Goal: Task Accomplishment & Management: Use online tool/utility

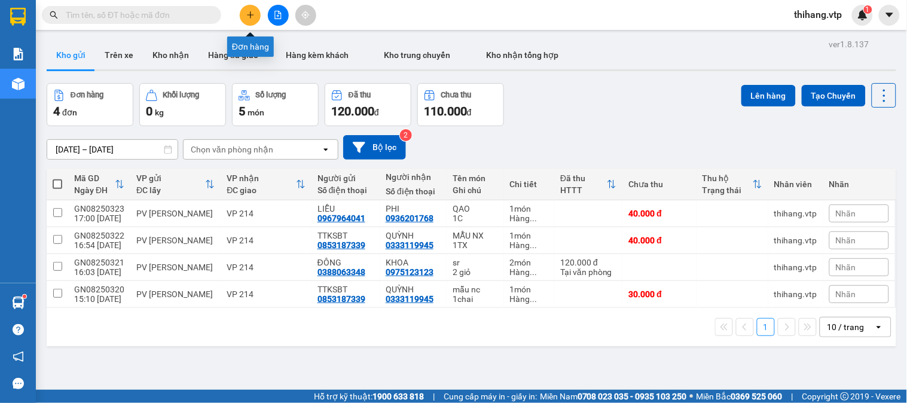
click at [248, 12] on icon "plus" at bounding box center [250, 15] width 8 height 8
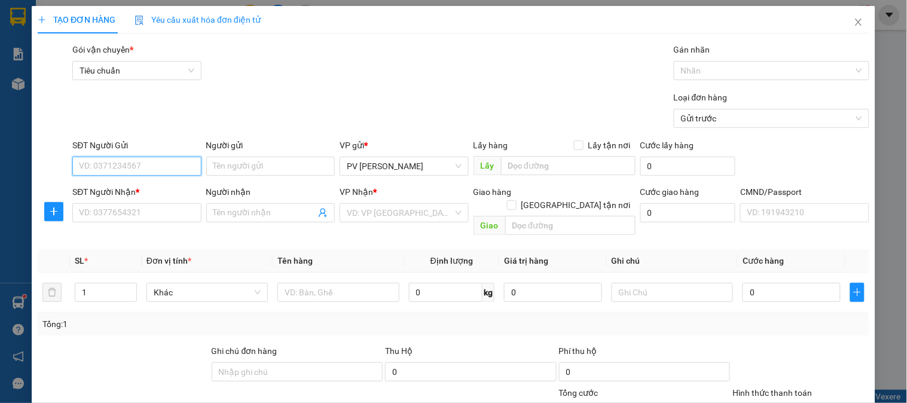
click at [123, 163] on input "SĐT Người Gửi" at bounding box center [136, 166] width 129 height 19
click at [118, 193] on div "0974285285 - PVGN" at bounding box center [135, 190] width 113 height 13
type input "0974285285"
type input "PVGN"
type input "0123456789"
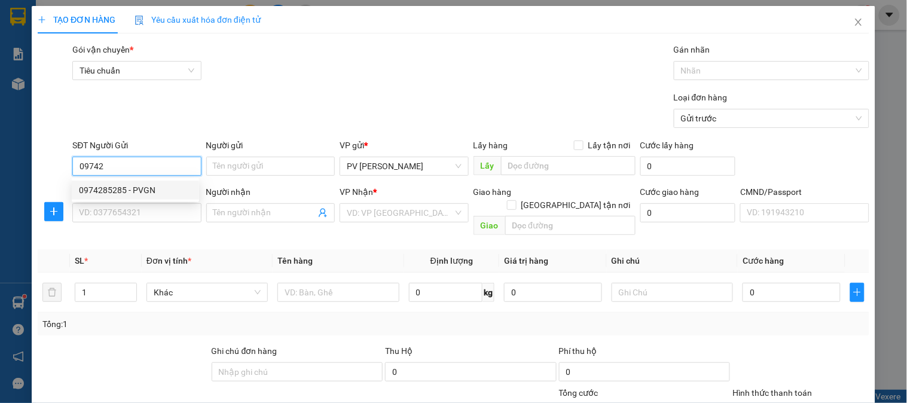
type input "KT VTP"
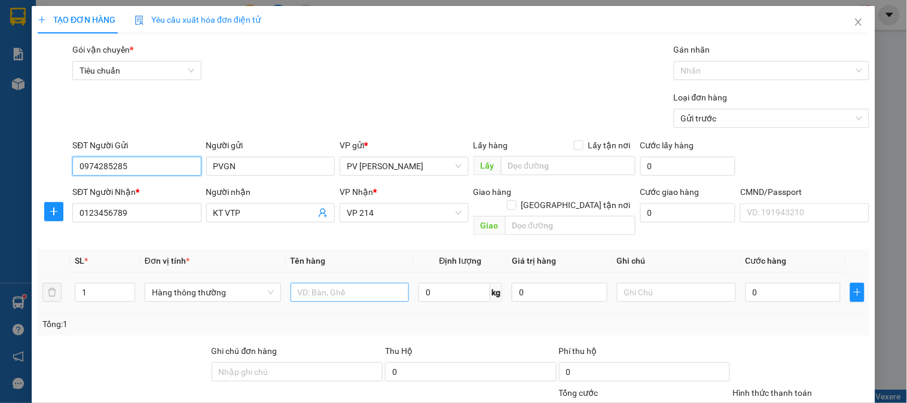
type input "0974285285"
click at [319, 283] on input "text" at bounding box center [350, 292] width 119 height 19
type input "TIỀN"
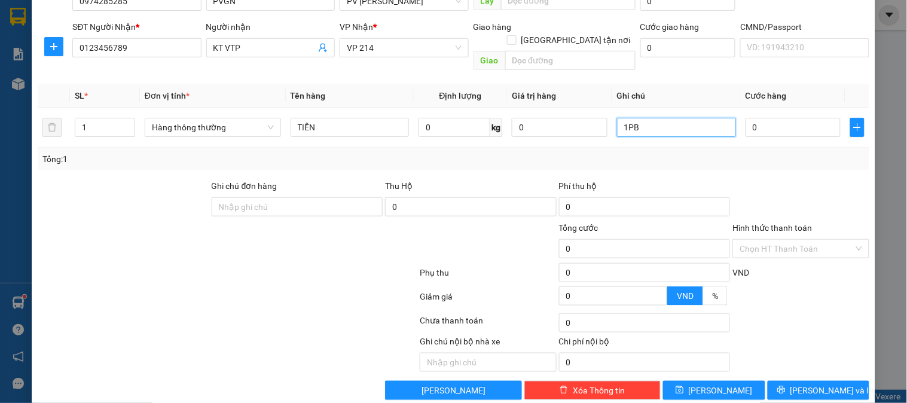
scroll to position [172, 0]
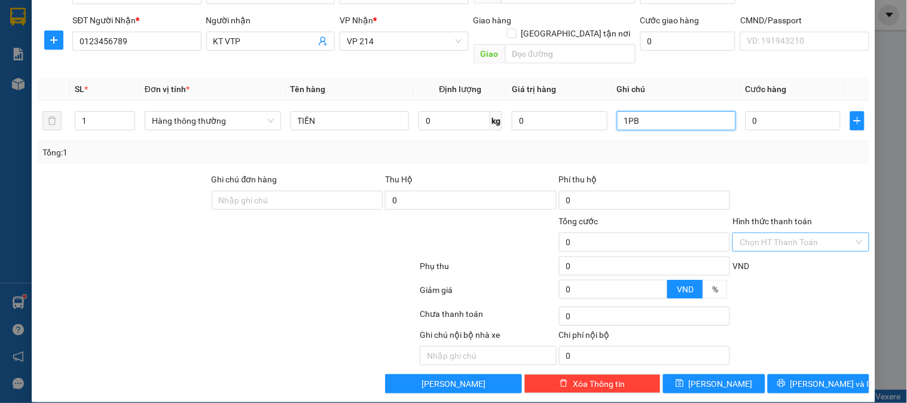
type input "1PB"
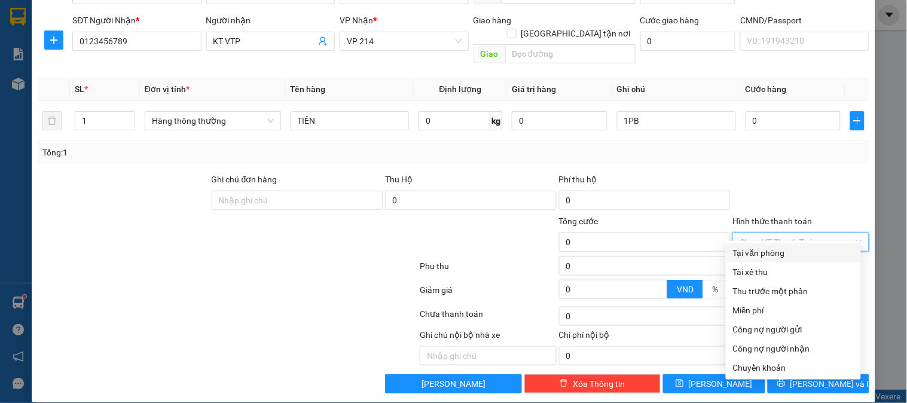
click at [763, 233] on input "Hình thức thanh toán" at bounding box center [797, 242] width 114 height 18
click at [752, 311] on div "Miễn phí" at bounding box center [793, 310] width 121 height 13
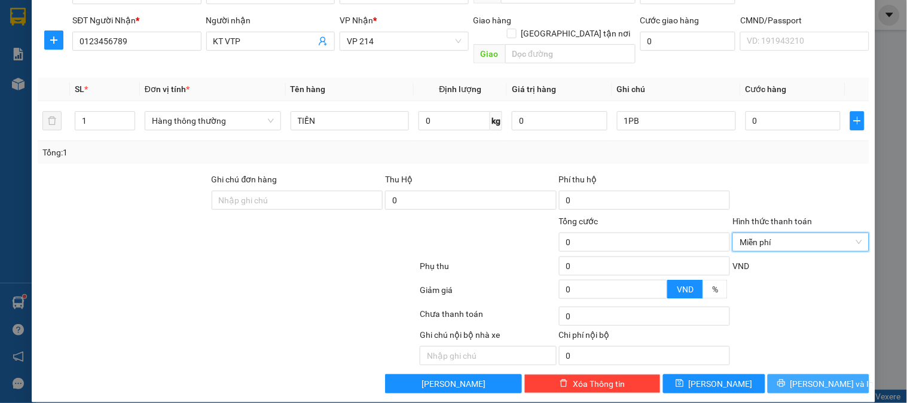
click at [815, 377] on span "[PERSON_NAME] và In" at bounding box center [832, 383] width 84 height 13
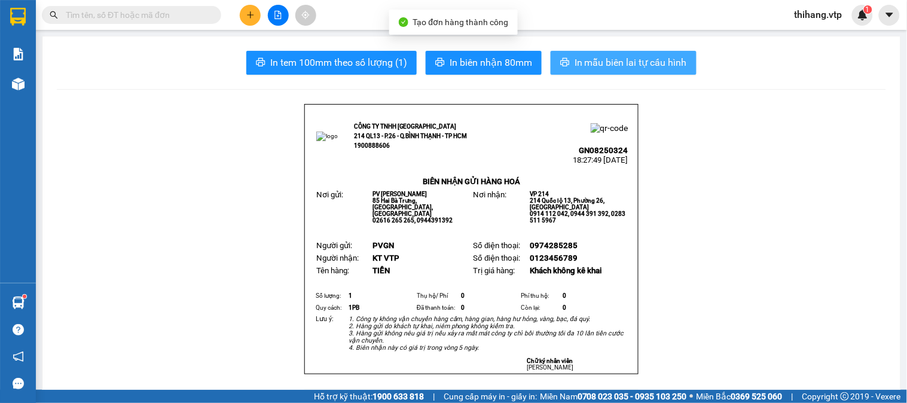
click at [623, 66] on span "In mẫu biên lai tự cấu hình" at bounding box center [631, 62] width 112 height 15
click at [641, 62] on span "In mẫu biên lai tự cấu hình" at bounding box center [631, 62] width 112 height 15
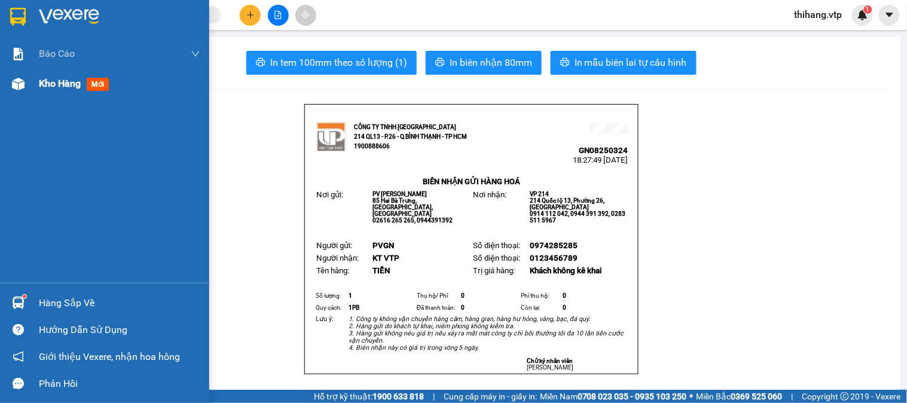
click at [70, 90] on div "Kho hàng mới" at bounding box center [76, 83] width 75 height 15
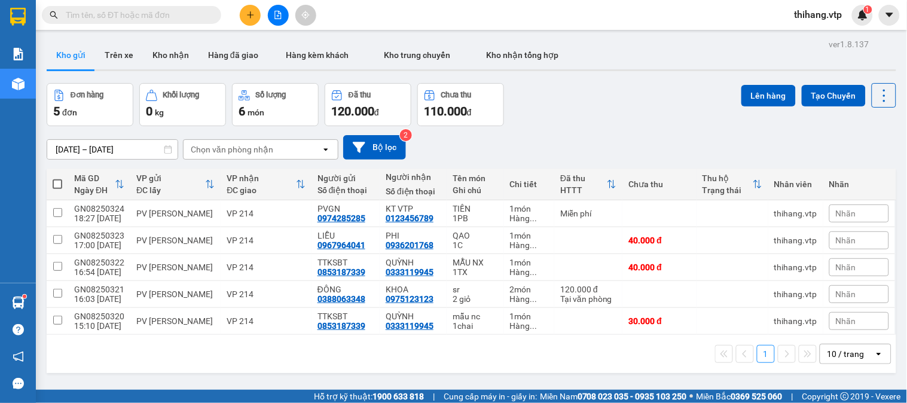
click at [60, 181] on span at bounding box center [58, 184] width 10 height 10
click at [57, 178] on input "checkbox" at bounding box center [57, 178] width 0 height 0
checkbox input "true"
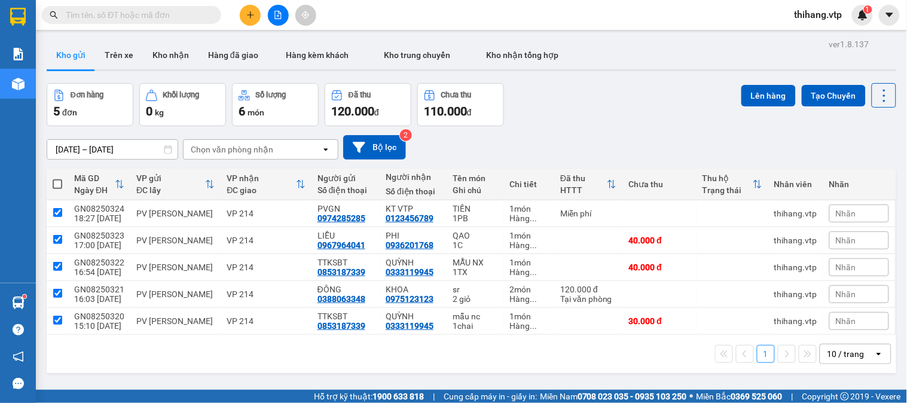
checkbox input "true"
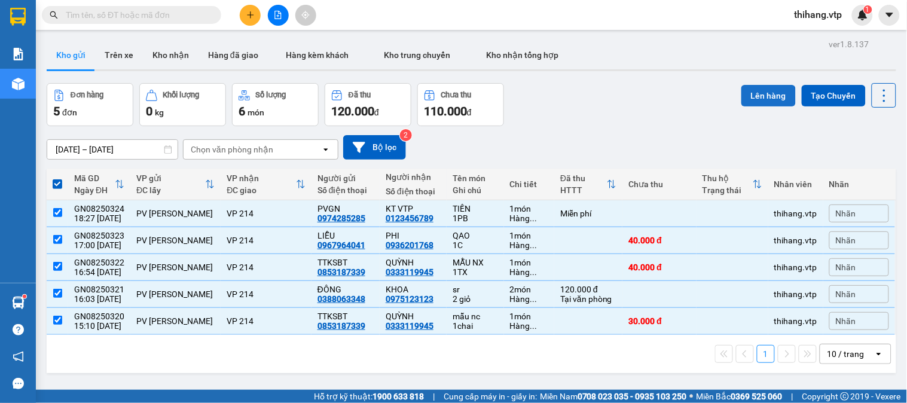
click at [754, 99] on button "Lên hàng" at bounding box center [768, 96] width 54 height 22
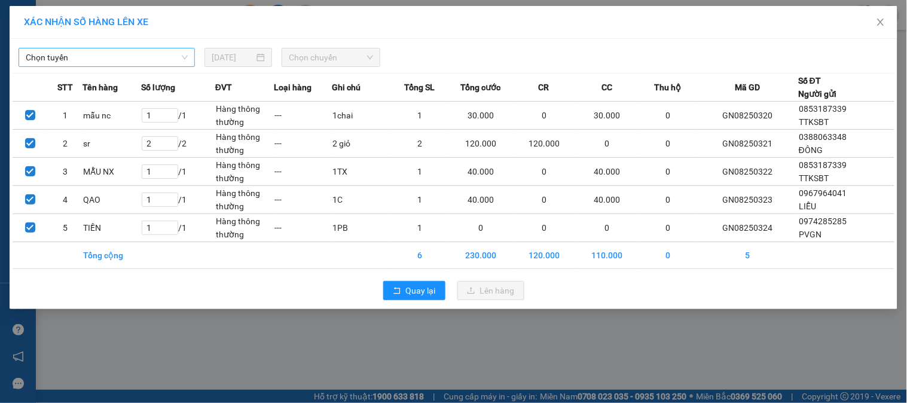
click at [143, 62] on span "Chọn tuyến" at bounding box center [107, 57] width 162 height 18
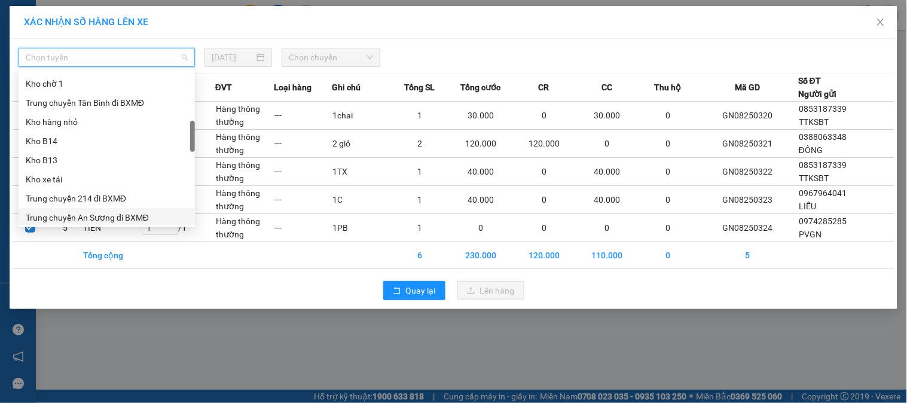
scroll to position [332, 0]
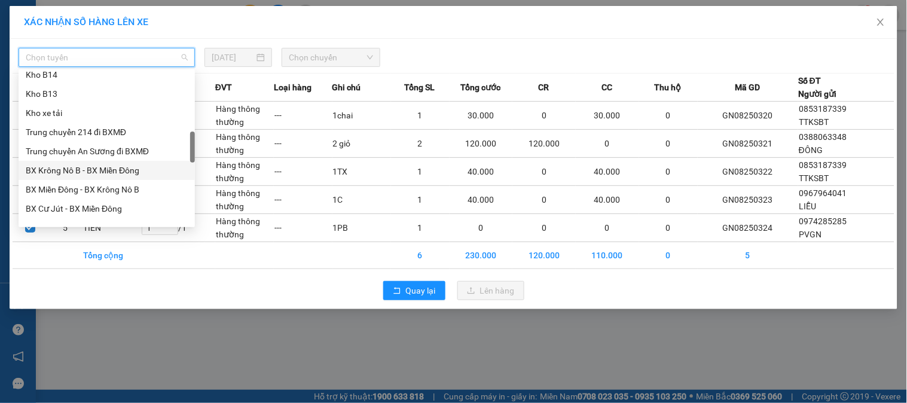
click at [68, 172] on div "BX Krông Nô B - BX Miền Đông" at bounding box center [107, 170] width 162 height 13
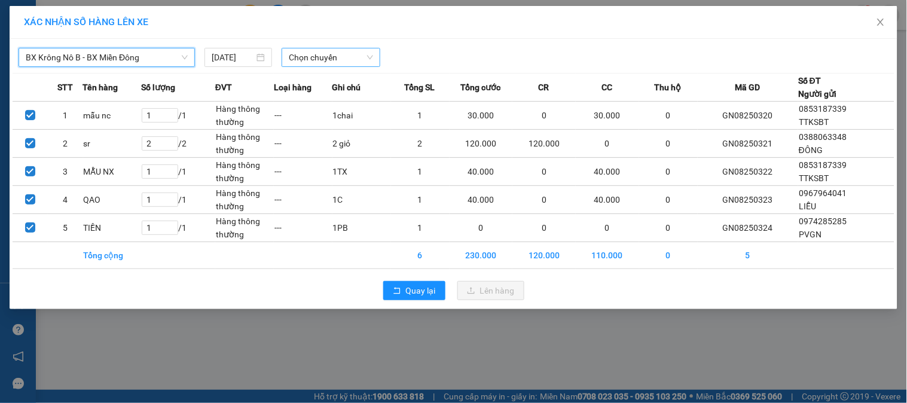
click at [338, 56] on span "Chọn chuyến" at bounding box center [331, 57] width 84 height 18
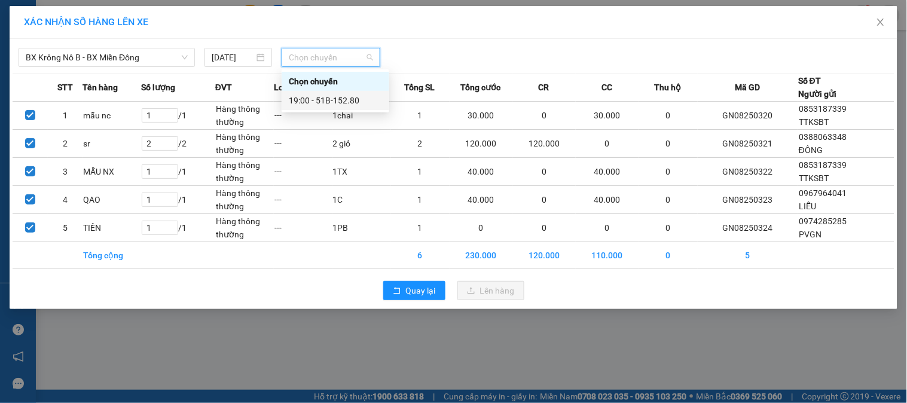
click at [338, 97] on div "19:00 - 51B-152.80" at bounding box center [335, 100] width 93 height 13
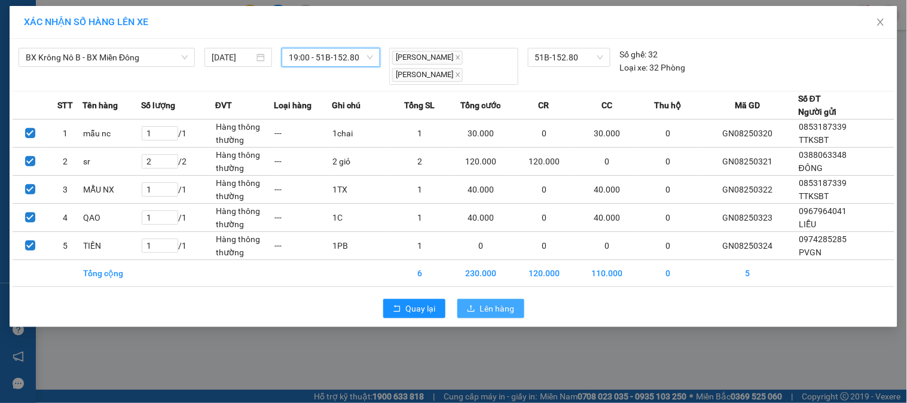
click at [493, 307] on span "Lên hàng" at bounding box center [497, 308] width 35 height 13
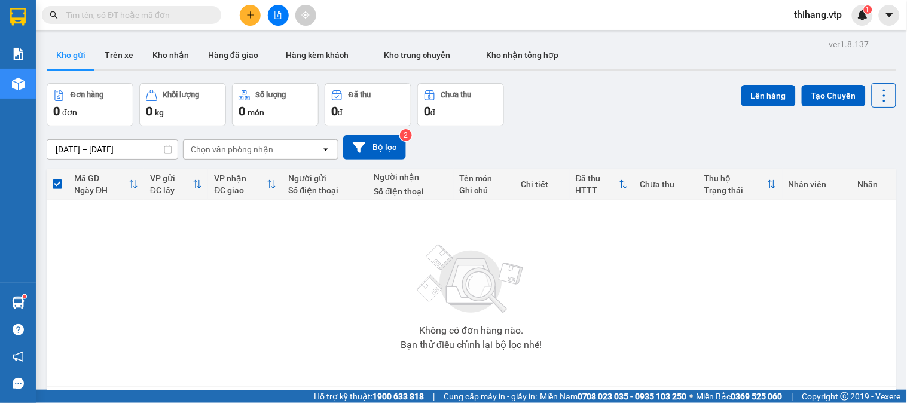
click at [242, 13] on button at bounding box center [250, 15] width 21 height 21
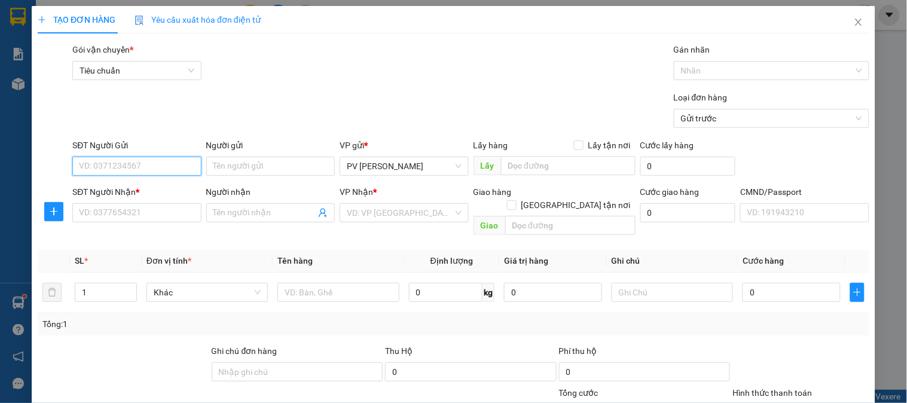
click at [116, 157] on input "SĐT Người Gửi" at bounding box center [136, 166] width 129 height 19
click at [129, 192] on div "0935924886 - THÀNH" at bounding box center [135, 190] width 113 height 13
type input "0935924886"
type input "THÀNH"
type input "0342658998"
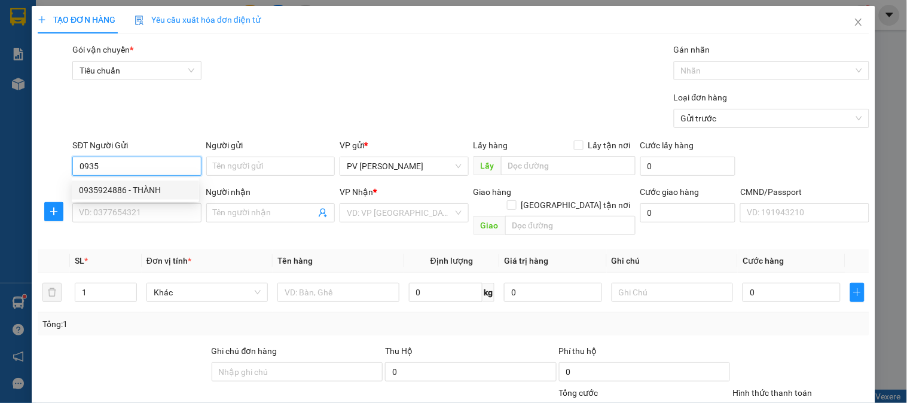
type input "THẠCH"
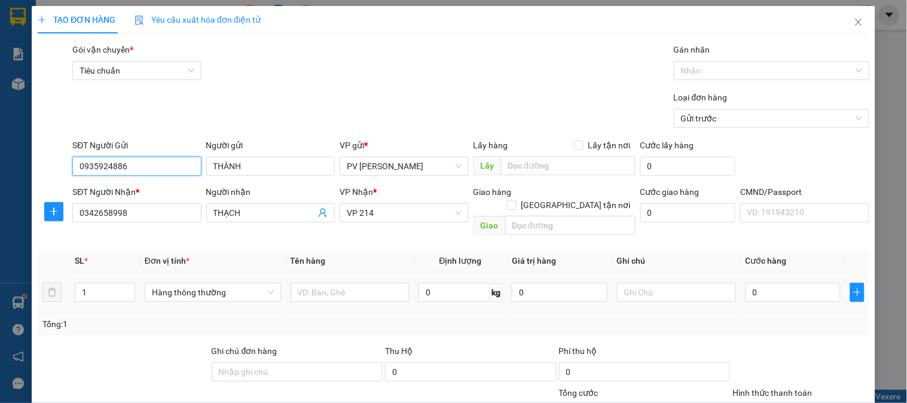
type input "0935924886"
click at [321, 289] on div at bounding box center [350, 292] width 119 height 24
click at [321, 283] on input "text" at bounding box center [350, 292] width 119 height 19
type input "LAB"
type input "1H"
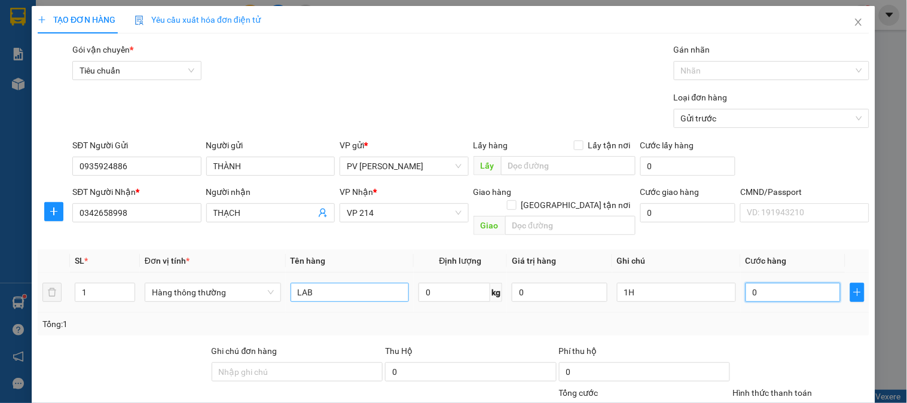
type input "3"
type input "30"
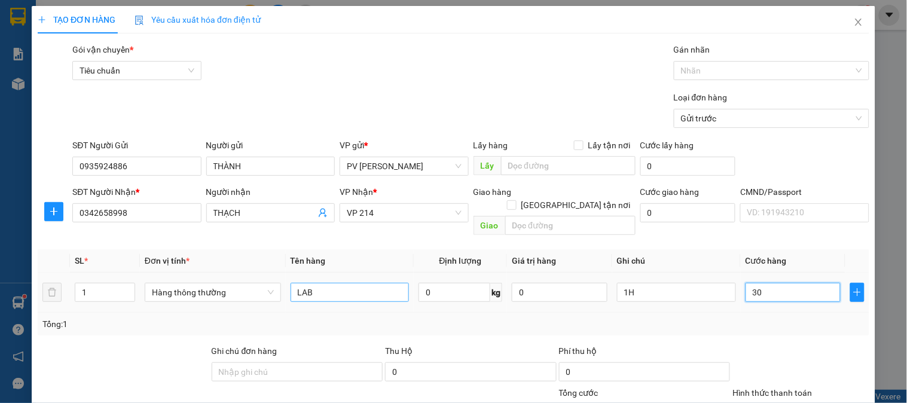
type input "30"
type input "300"
type input "3.000"
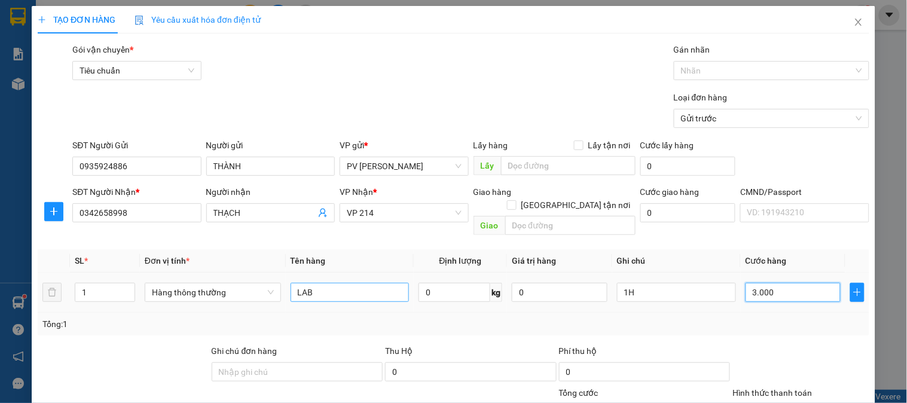
type input "3.000"
type input "30.000"
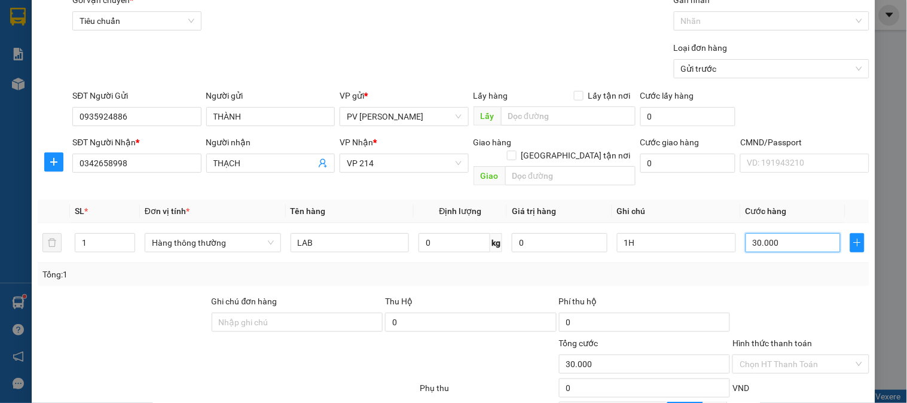
scroll to position [133, 0]
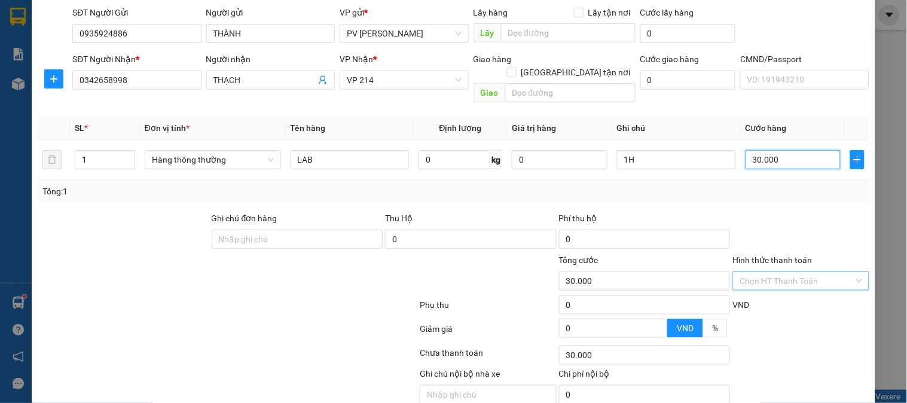
type input "30.000"
click at [776, 272] on input "Hình thức thanh toán" at bounding box center [797, 281] width 114 height 18
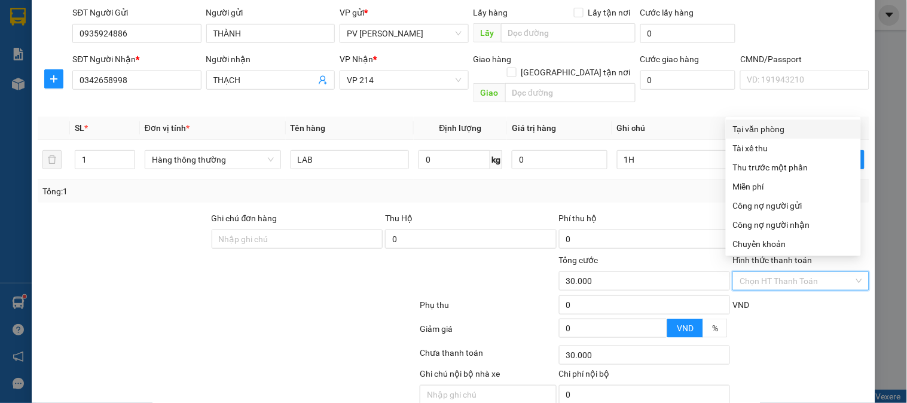
click at [738, 129] on div "Tại văn phòng" at bounding box center [793, 129] width 121 height 13
type input "0"
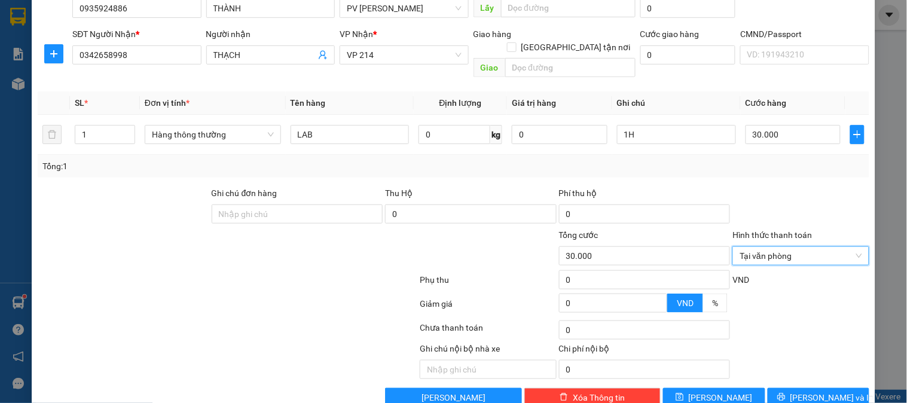
scroll to position [172, 0]
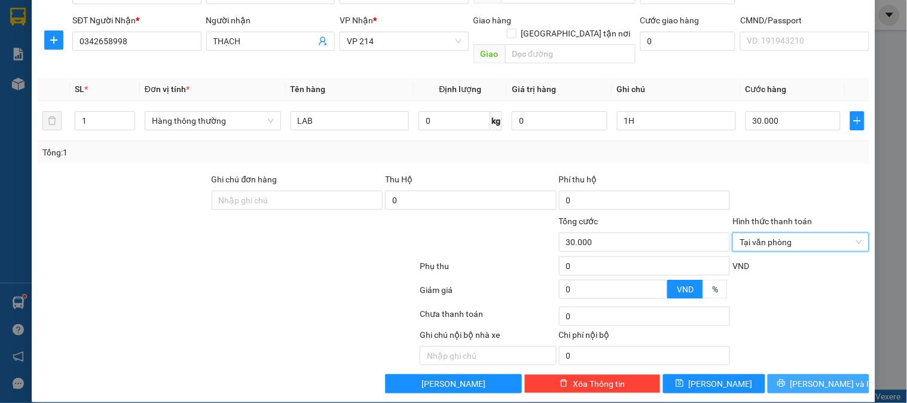
click at [817, 377] on span "[PERSON_NAME] và In" at bounding box center [832, 383] width 84 height 13
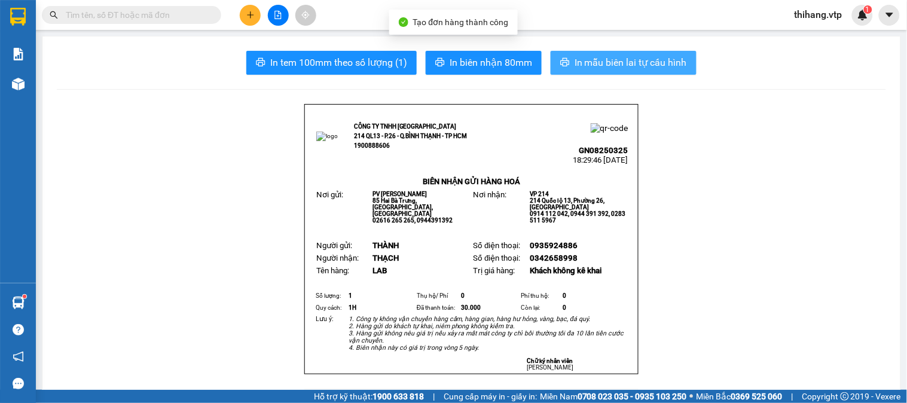
click at [668, 57] on span "In mẫu biên lai tự cấu hình" at bounding box center [631, 62] width 112 height 15
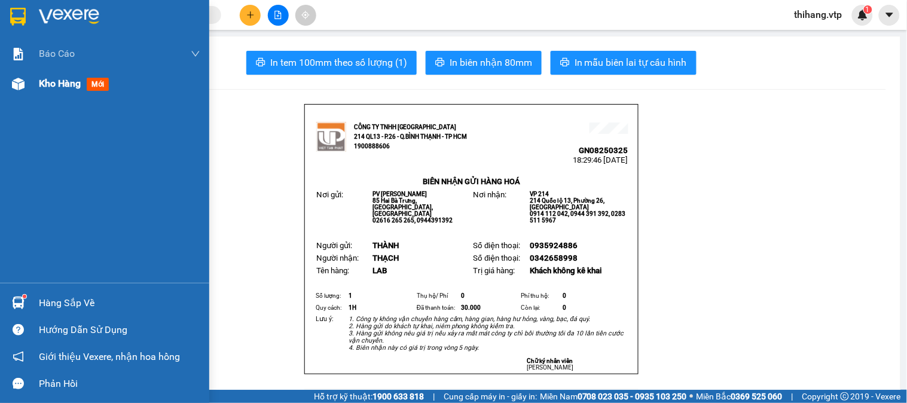
click at [63, 84] on span "Kho hàng" at bounding box center [60, 83] width 42 height 11
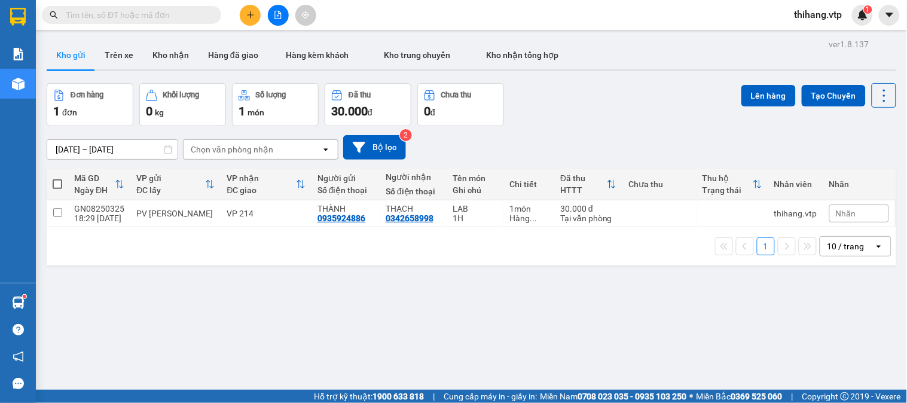
click at [59, 181] on span at bounding box center [58, 184] width 10 height 10
click at [57, 178] on input "checkbox" at bounding box center [57, 178] width 0 height 0
checkbox input "true"
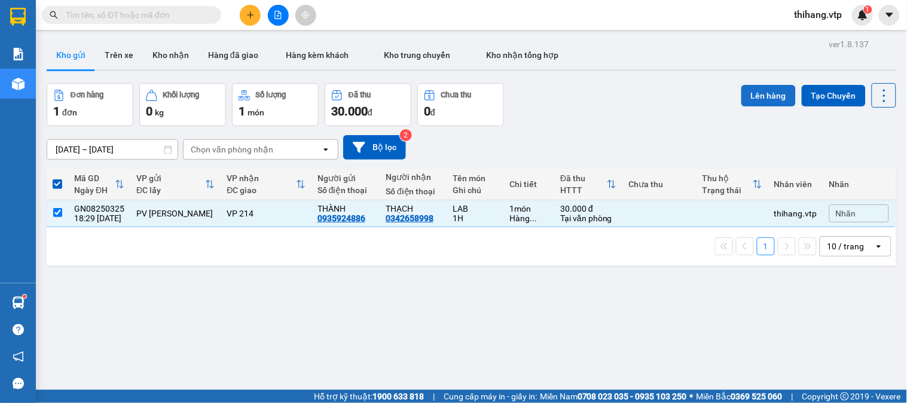
click at [741, 93] on button "Lên hàng" at bounding box center [768, 96] width 54 height 22
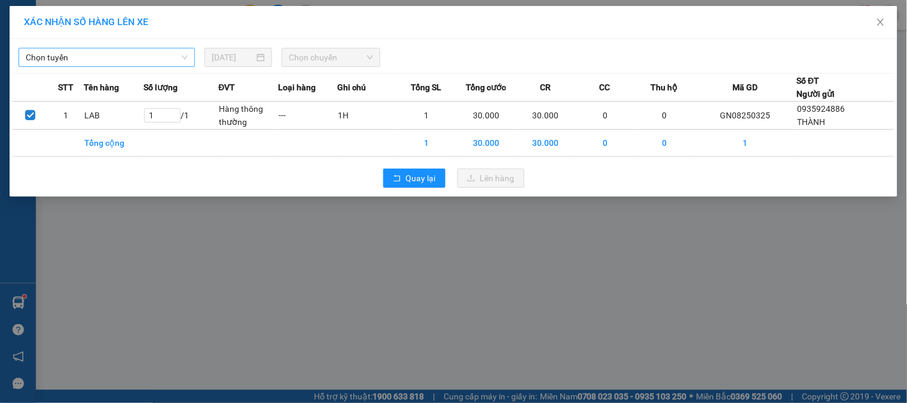
click at [143, 55] on span "Chọn tuyến" at bounding box center [107, 57] width 162 height 18
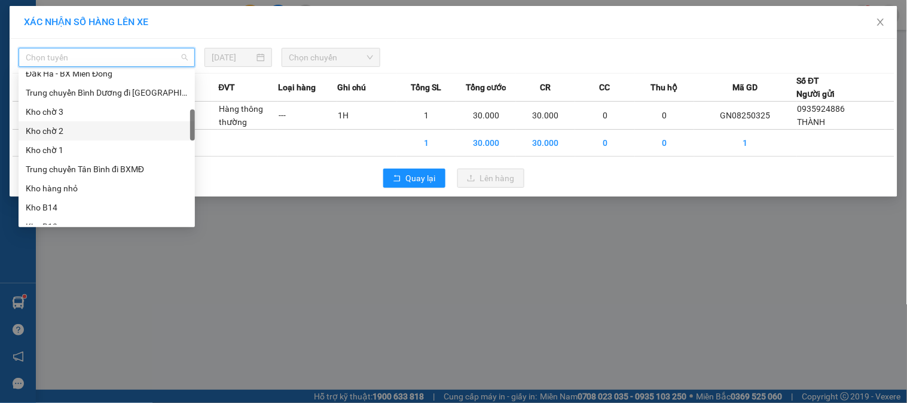
scroll to position [332, 0]
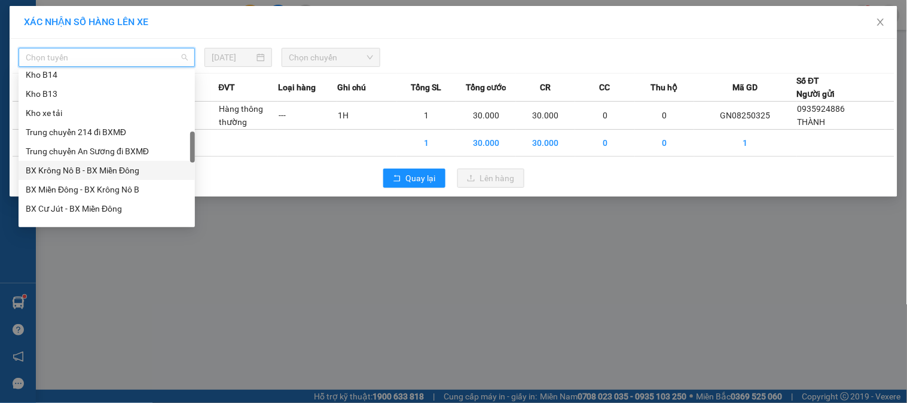
click at [74, 166] on div "BX Krông Nô B - BX Miền Đông" at bounding box center [107, 170] width 162 height 13
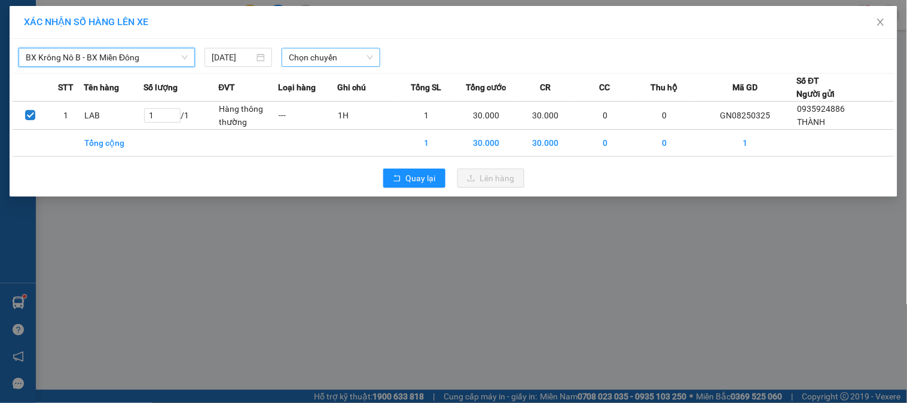
click at [320, 48] on div "Chọn chuyến" at bounding box center [331, 57] width 99 height 19
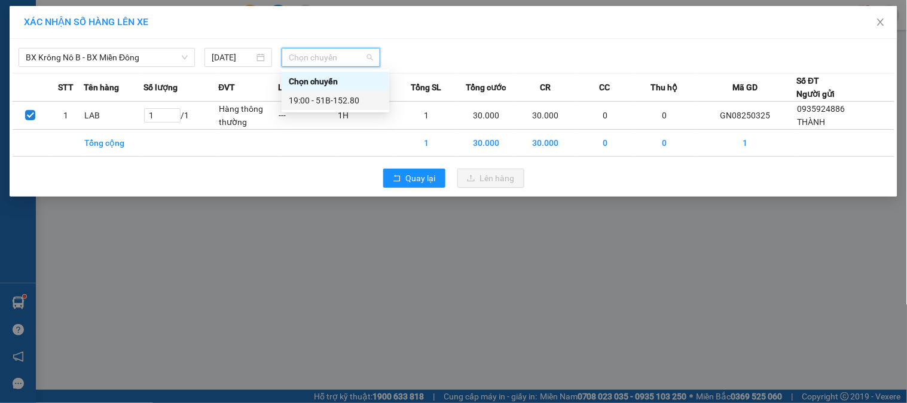
click at [332, 106] on div "19:00 - 51B-152.80" at bounding box center [335, 100] width 93 height 13
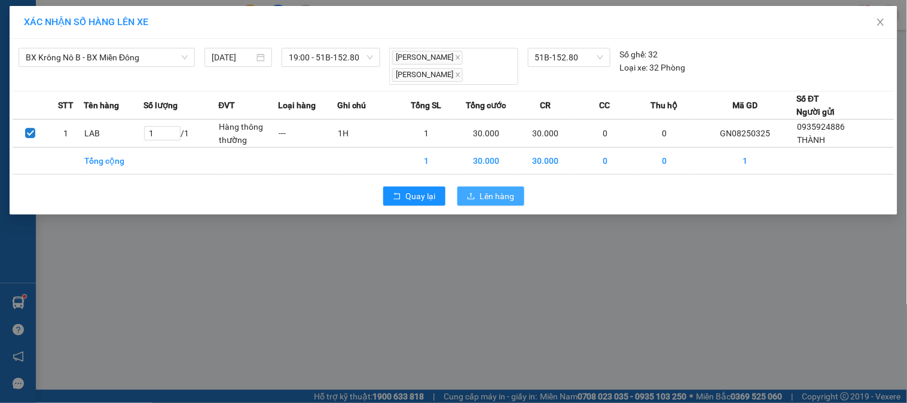
click at [475, 189] on button "Lên hàng" at bounding box center [490, 196] width 67 height 19
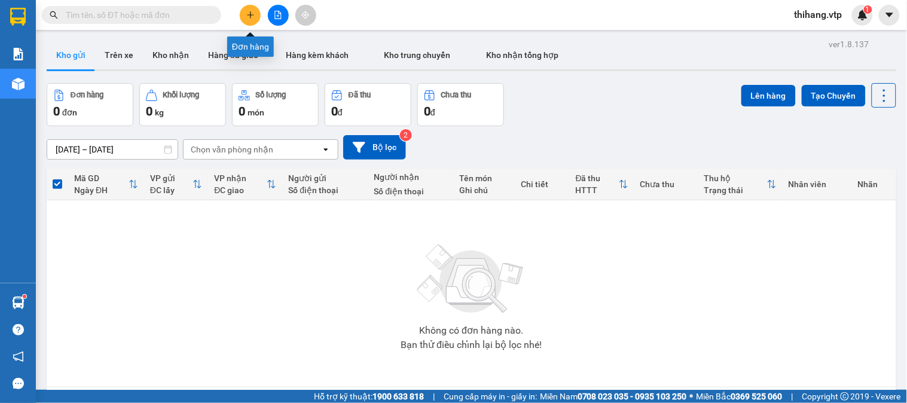
click at [245, 13] on button at bounding box center [250, 15] width 21 height 21
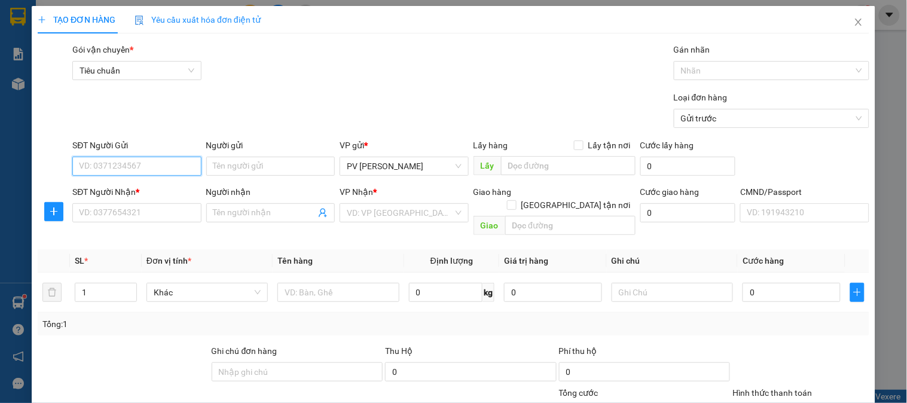
click at [127, 163] on input "SĐT Người Gửi" at bounding box center [136, 166] width 129 height 19
type input "0853009948"
click at [136, 184] on div "0853009948 - KHÁNH" at bounding box center [135, 190] width 113 height 13
type input "KHÁNH"
type input "0359856474"
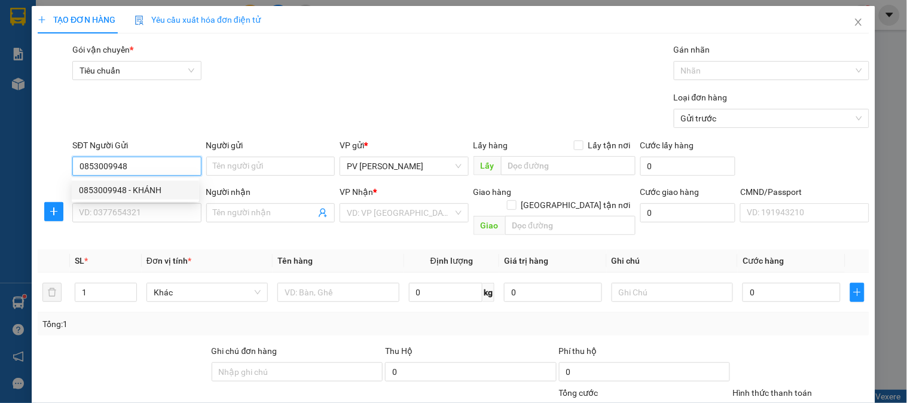
type input "0944662112 TIẾN"
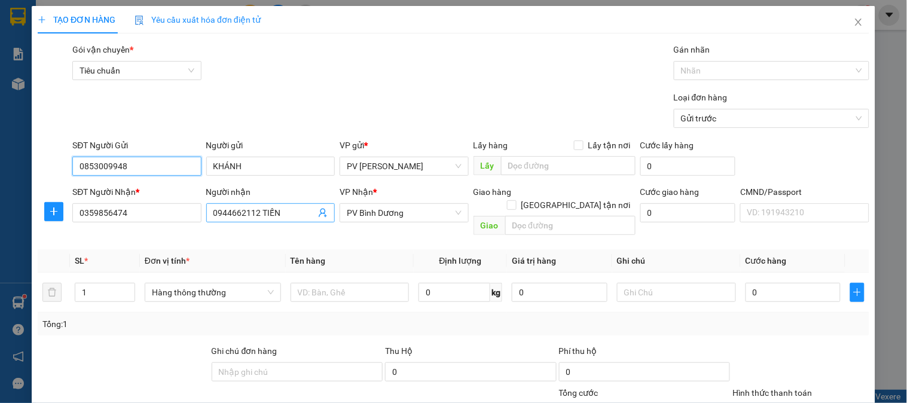
type input "0853009948"
drag, startPoint x: 258, startPoint y: 210, endPoint x: 203, endPoint y: 195, distance: 57.0
click at [182, 208] on div "SĐT Người Nhận * 0359856474 Người nhận 0944662112 TIẾN 0944662112 TIẾN VP Nhận …" at bounding box center [471, 212] width 802 height 55
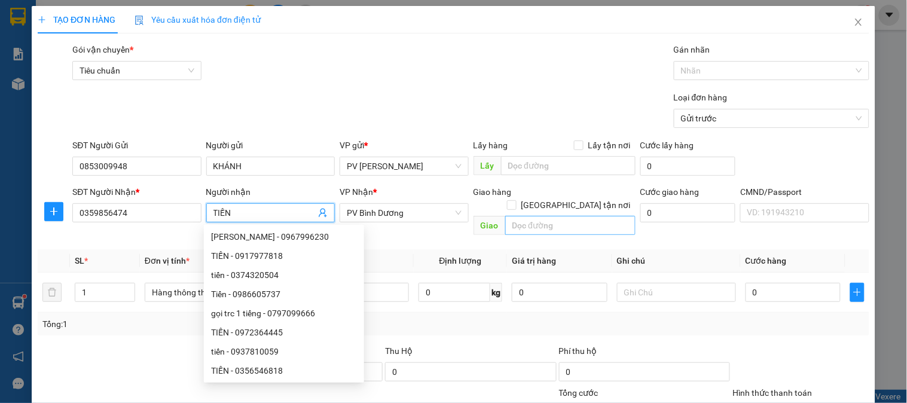
type input "TIẾN"
click at [533, 218] on input "text" at bounding box center [570, 225] width 130 height 19
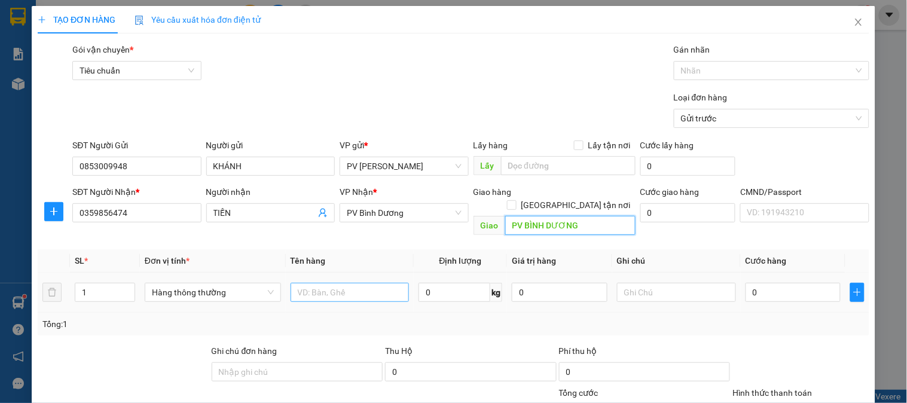
type input "PV BÌNH DƯƠNG"
click at [375, 283] on input "text" at bounding box center [350, 292] width 119 height 19
type input "CHIM (CHẾT K THƯỜNG )"
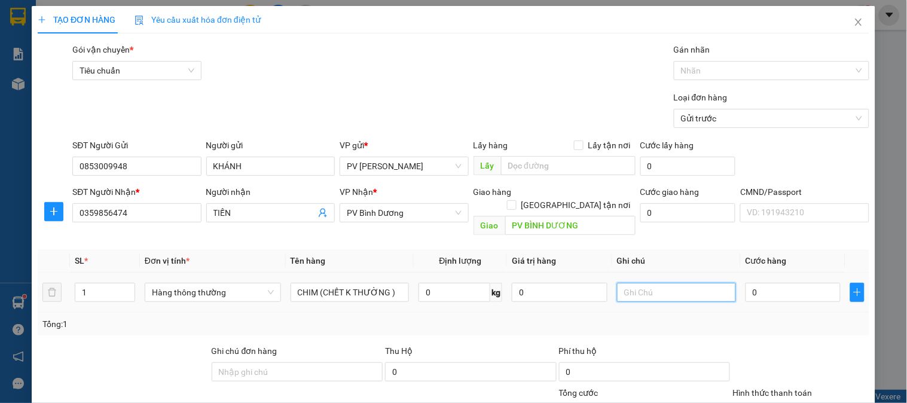
click at [642, 283] on input "text" at bounding box center [676, 292] width 119 height 19
type input "1H"
type input "5"
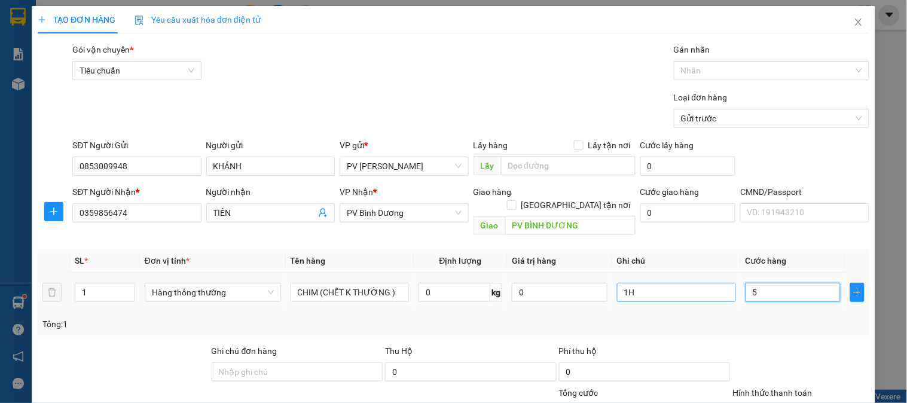
type input "50"
type input "500"
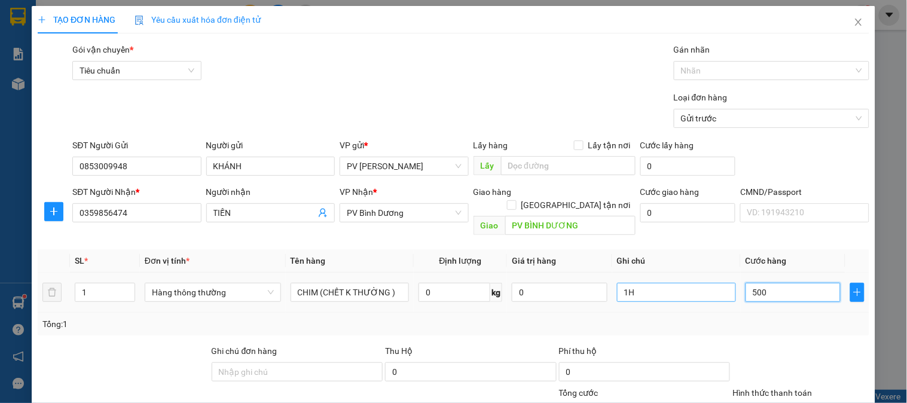
type input "500"
type input "5.000"
type input "50.000"
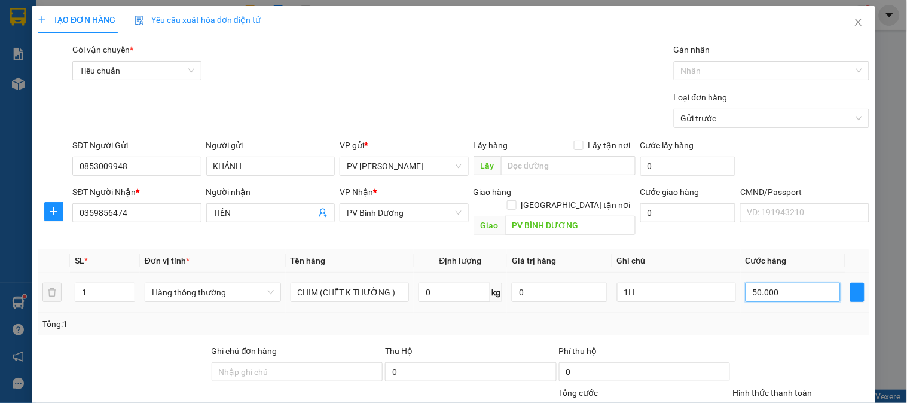
type input "50.000"
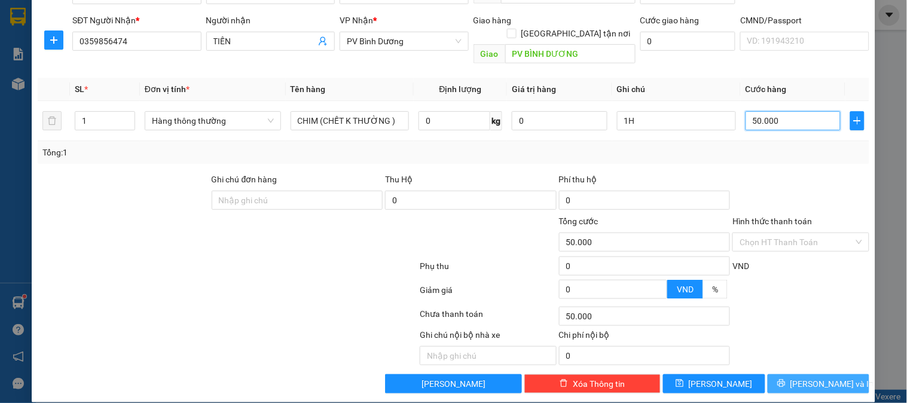
type input "50.000"
drag, startPoint x: 815, startPoint y: 371, endPoint x: 804, endPoint y: 332, distance: 40.5
click at [816, 377] on span "[PERSON_NAME] và In" at bounding box center [832, 383] width 84 height 13
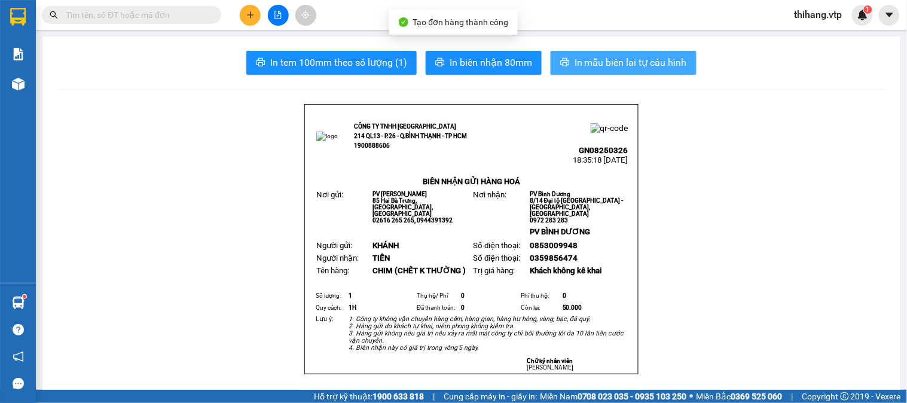
click at [621, 60] on span "In mẫu biên lai tự cấu hình" at bounding box center [631, 62] width 112 height 15
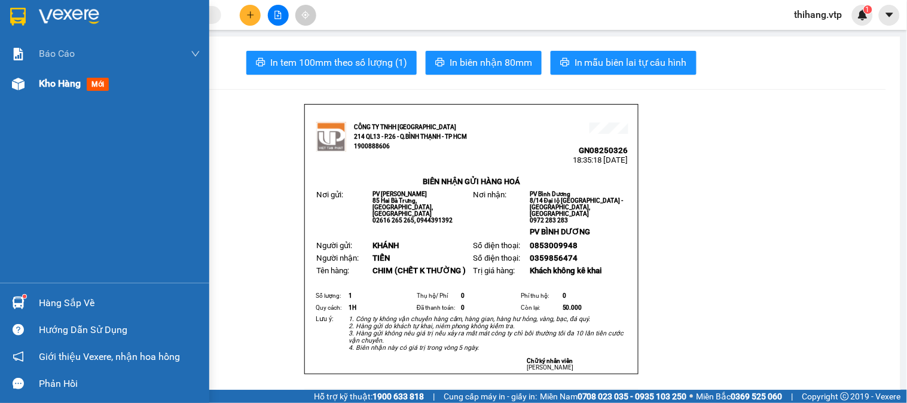
click at [39, 85] on span "Kho hàng" at bounding box center [60, 83] width 42 height 11
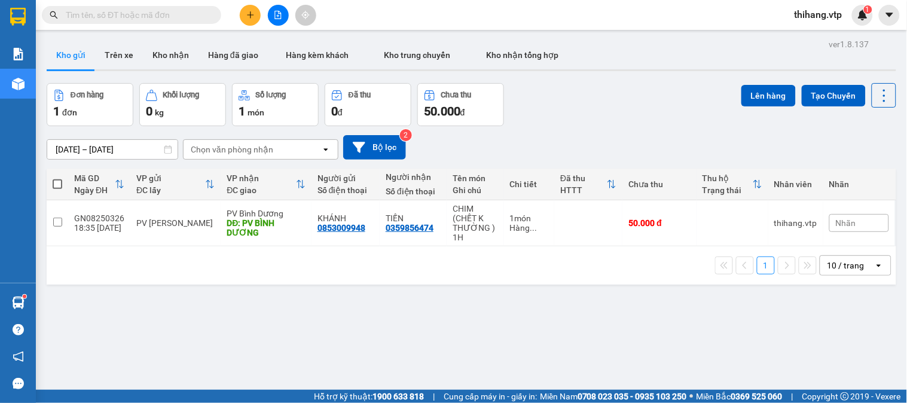
click at [58, 187] on span at bounding box center [58, 184] width 10 height 10
click at [57, 178] on input "checkbox" at bounding box center [57, 178] width 0 height 0
checkbox input "true"
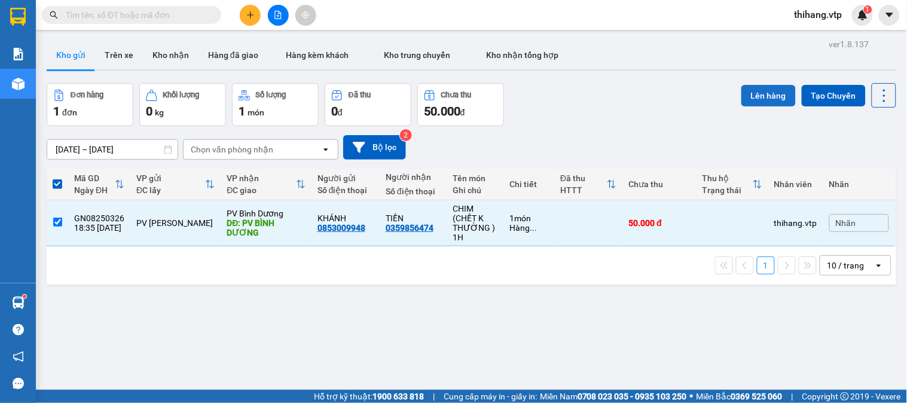
click at [759, 88] on button "Lên hàng" at bounding box center [768, 96] width 54 height 22
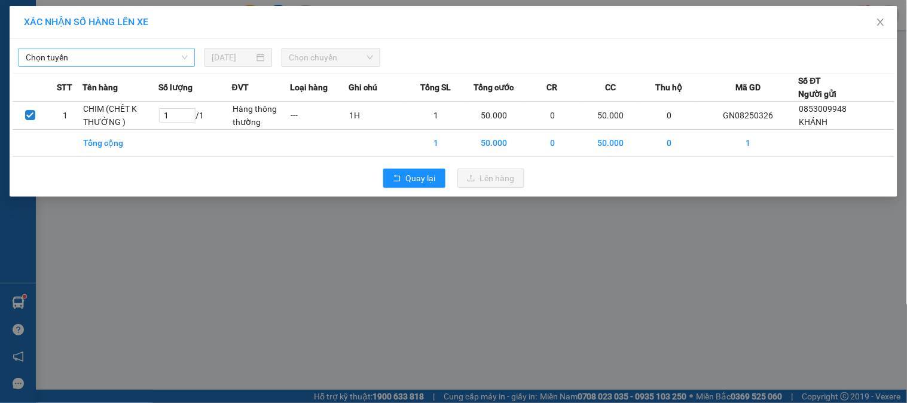
click at [128, 51] on span "Chọn tuyến" at bounding box center [107, 57] width 162 height 18
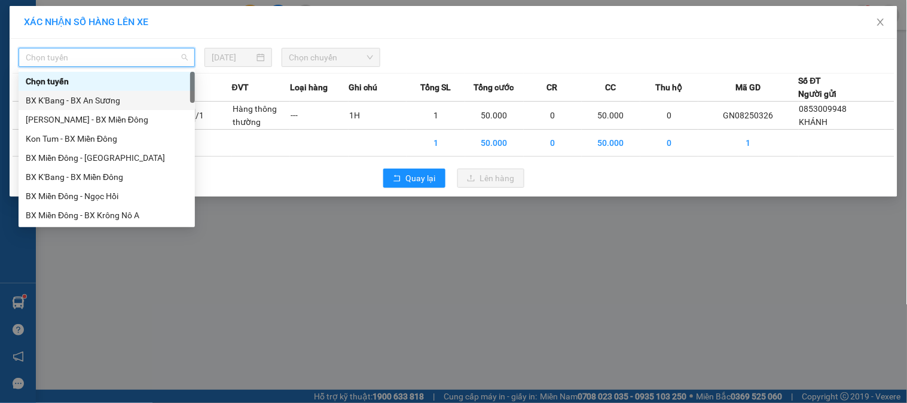
scroll to position [332, 0]
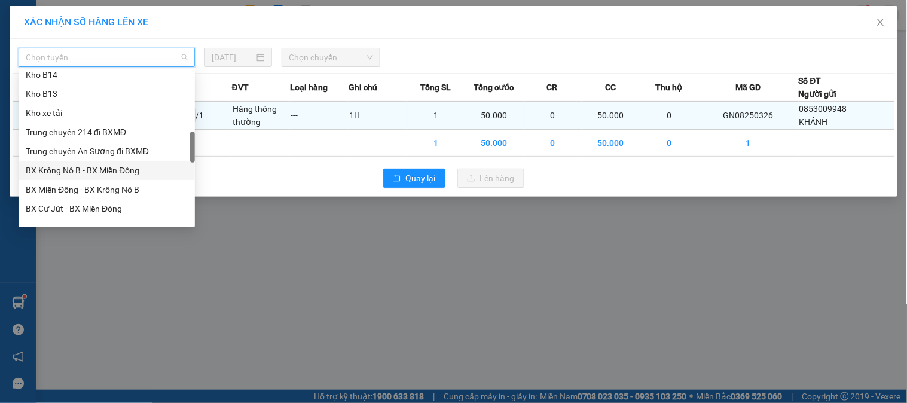
drag, startPoint x: 76, startPoint y: 170, endPoint x: 212, endPoint y: 124, distance: 143.7
click at [76, 168] on div "BX Krông Nô B - BX Miền Đông" at bounding box center [107, 170] width 162 height 13
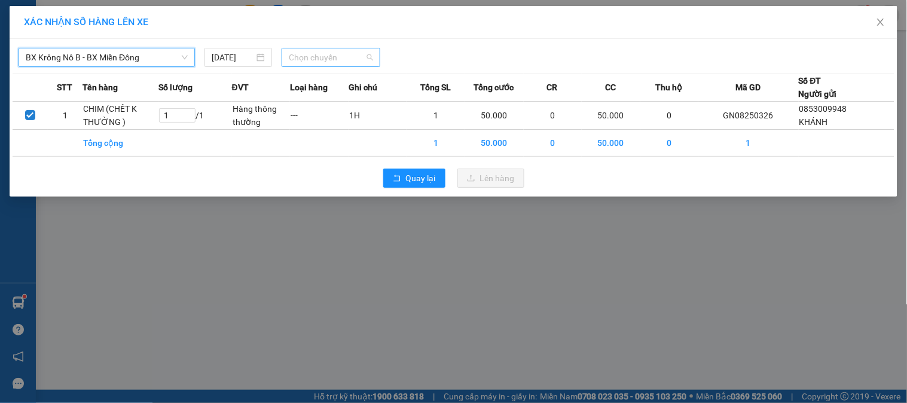
click at [356, 48] on span "Chọn chuyến" at bounding box center [331, 57] width 84 height 18
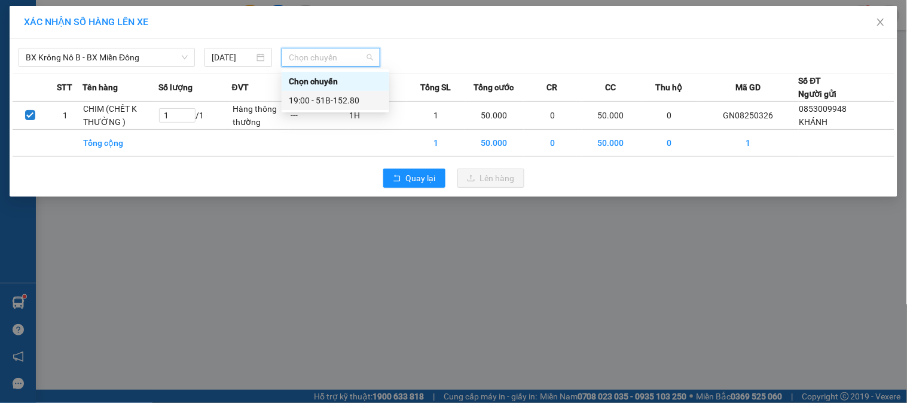
click at [350, 96] on div "19:00 - 51B-152.80" at bounding box center [335, 100] width 93 height 13
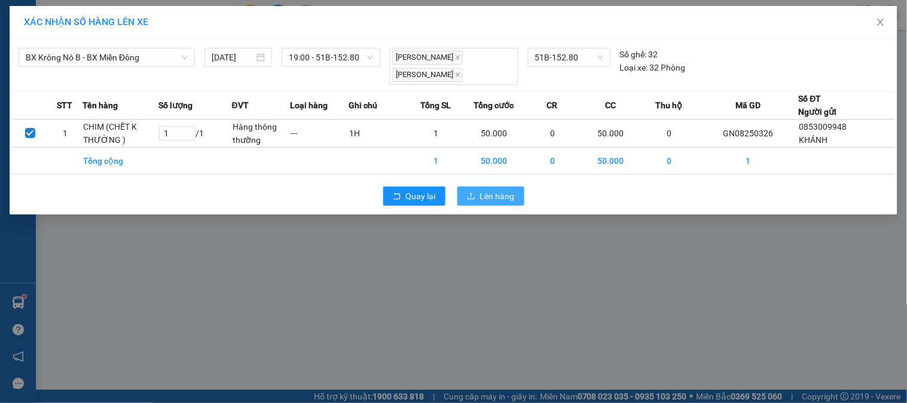
drag, startPoint x: 479, startPoint y: 193, endPoint x: 483, endPoint y: 181, distance: 12.7
click at [482, 183] on div "Quay lại Lên hàng" at bounding box center [454, 196] width 882 height 31
click at [481, 193] on span "Lên hàng" at bounding box center [497, 196] width 35 height 13
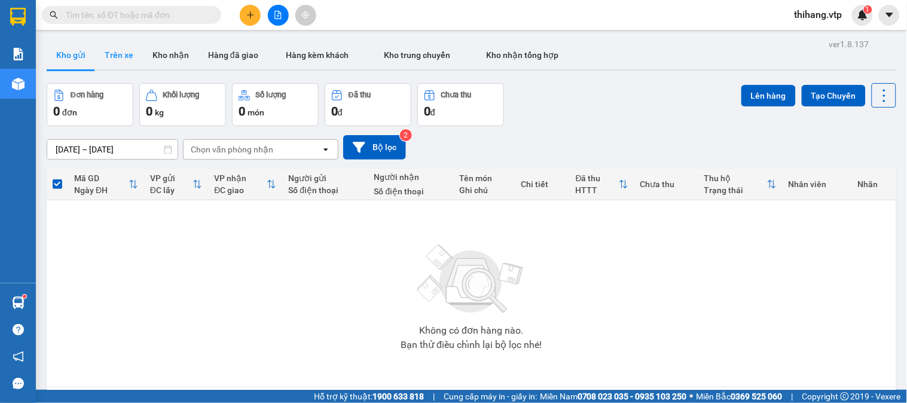
click at [122, 60] on button "Trên xe" at bounding box center [119, 55] width 48 height 29
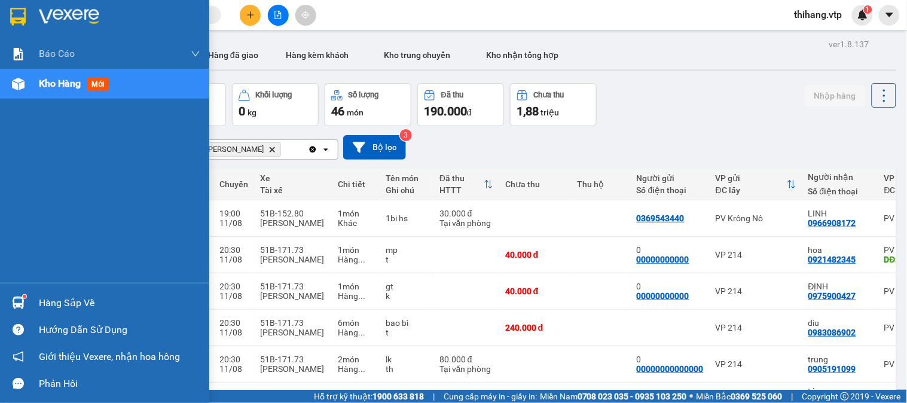
click at [44, 306] on div "Hàng sắp về" at bounding box center [119, 303] width 161 height 18
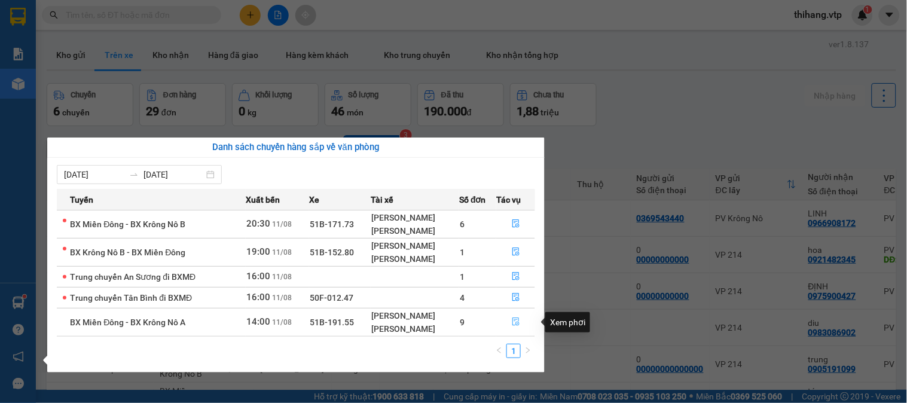
click at [515, 322] on icon "file-done" at bounding box center [515, 321] width 7 height 8
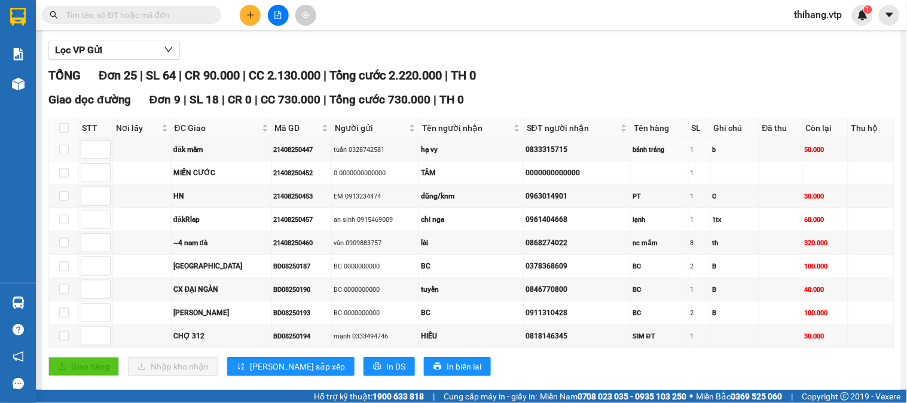
scroll to position [133, 0]
click at [63, 224] on input "checkbox" at bounding box center [64, 219] width 10 height 10
checkbox input "true"
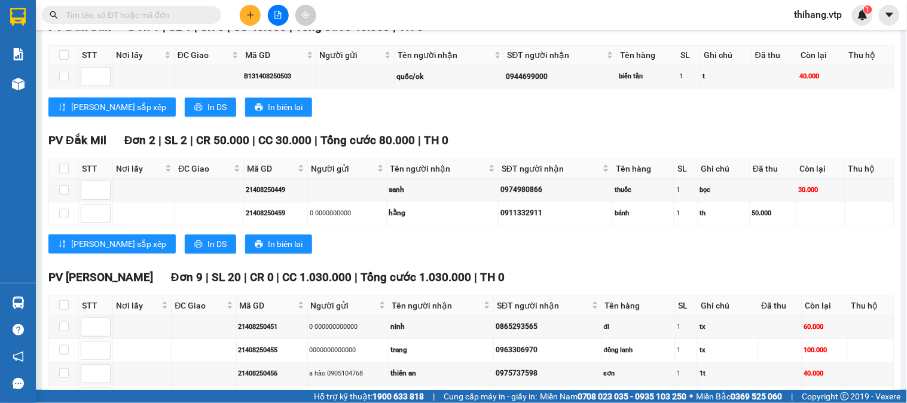
scroll to position [731, 0]
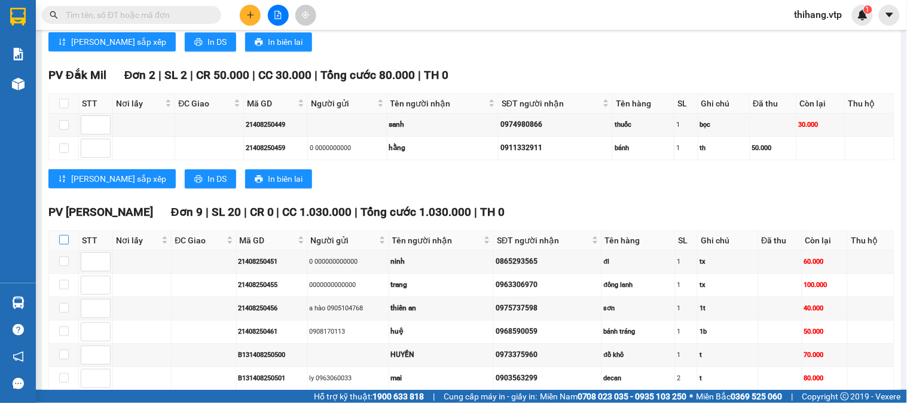
click at [64, 245] on input "checkbox" at bounding box center [64, 240] width 10 height 10
checkbox input "true"
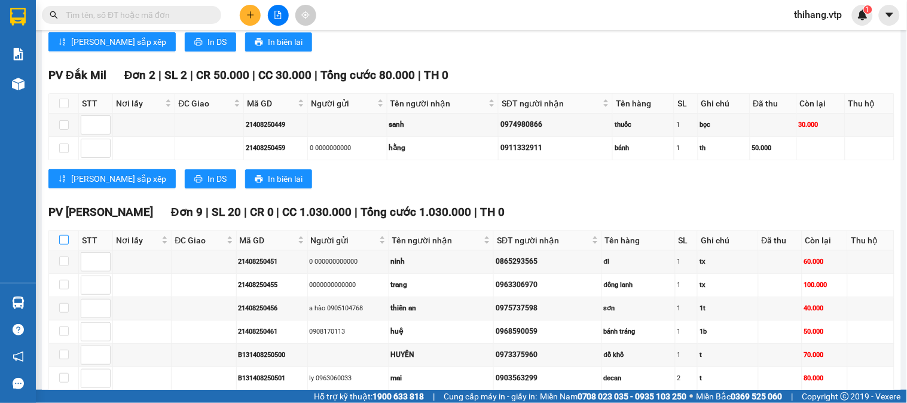
checkbox input "true"
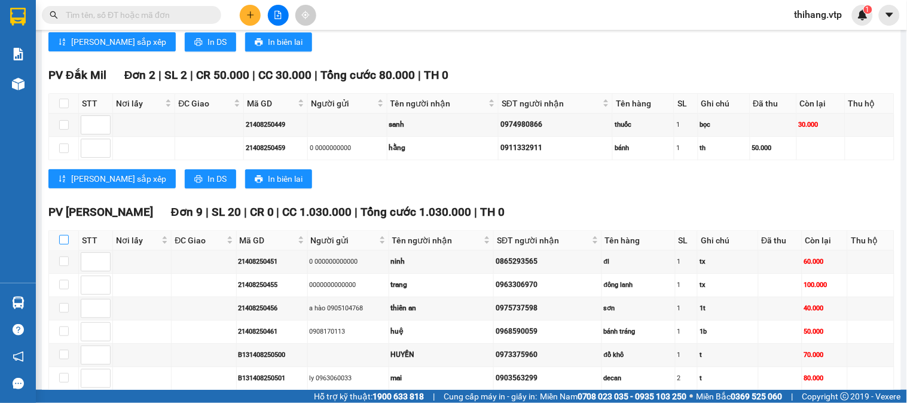
checkbox input "true"
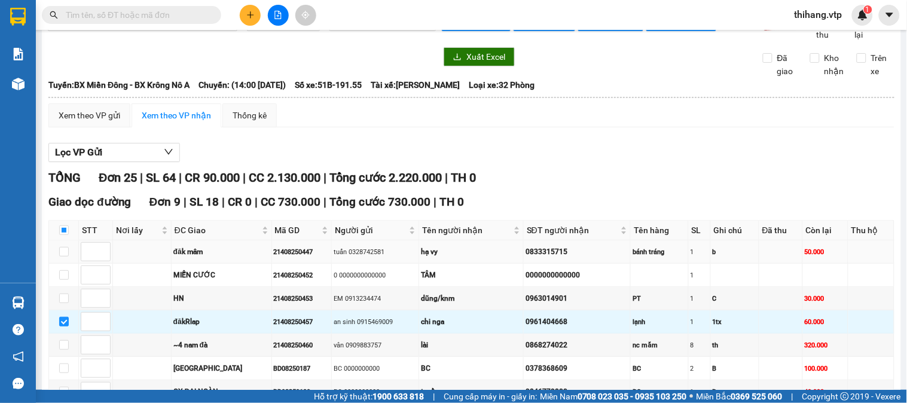
scroll to position [0, 0]
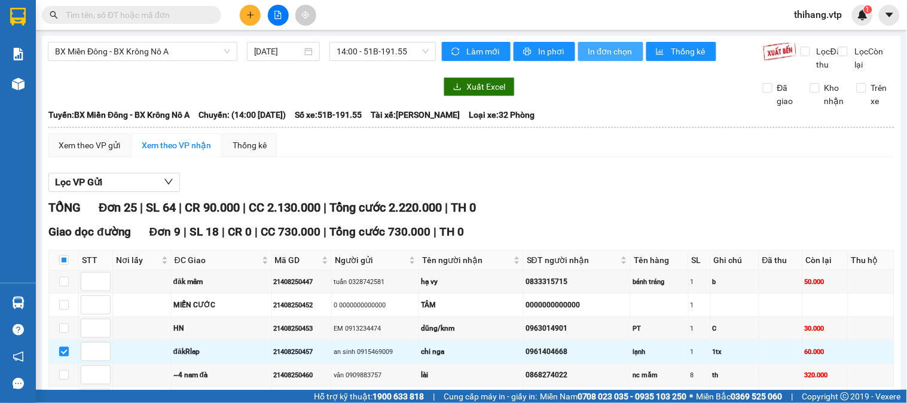
click at [594, 57] on span "In đơn chọn" at bounding box center [611, 51] width 46 height 13
